Goal: Information Seeking & Learning: Find contact information

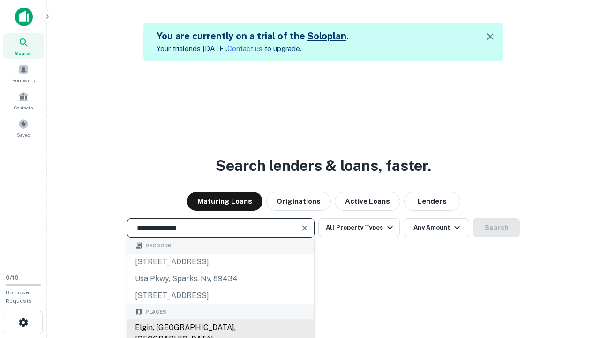
click at [220, 327] on div "Elgin, [GEOGRAPHIC_DATA], [GEOGRAPHIC_DATA]" at bounding box center [221, 333] width 187 height 28
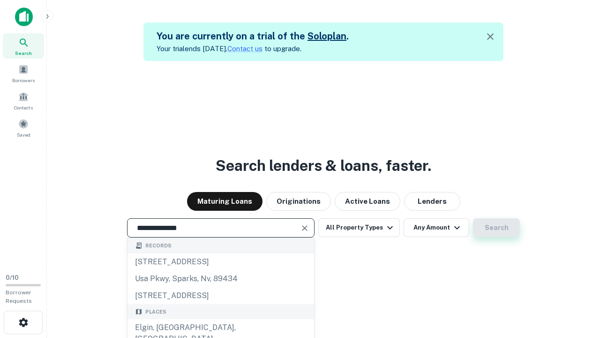
type input "**********"
click at [473, 218] on button "Search" at bounding box center [496, 227] width 47 height 19
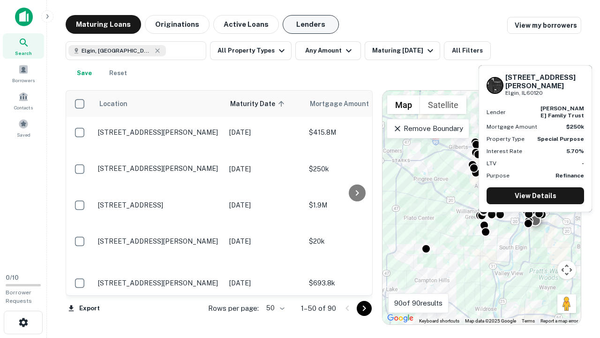
click at [311, 24] on button "Lenders" at bounding box center [311, 24] width 56 height 19
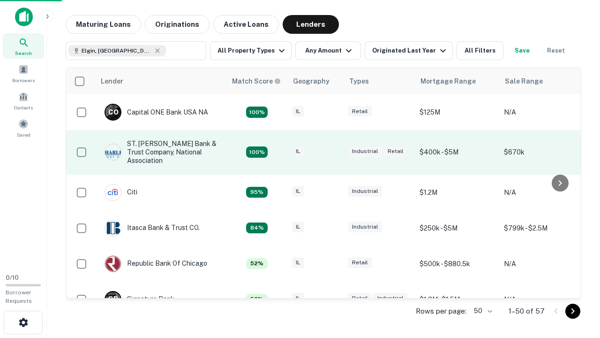
click at [333, 152] on div "IL" at bounding box center [315, 152] width 47 height 13
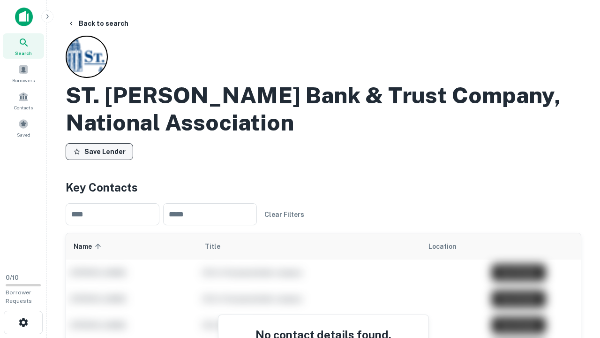
click at [99, 151] on button "Save Lender" at bounding box center [100, 151] width 68 height 17
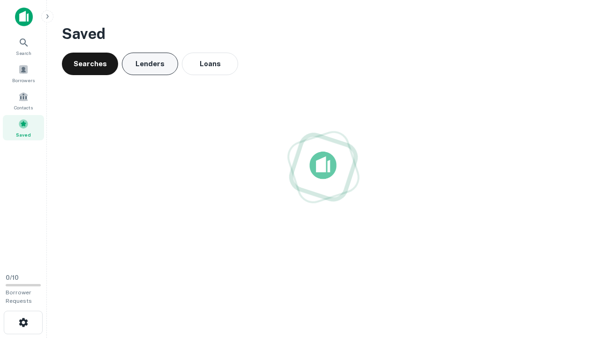
click at [150, 64] on button "Lenders" at bounding box center [150, 64] width 56 height 23
